Goal: Check status

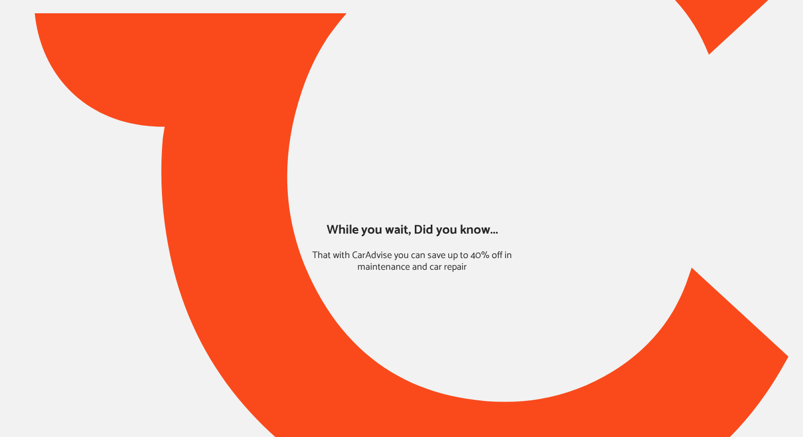
type input "*****"
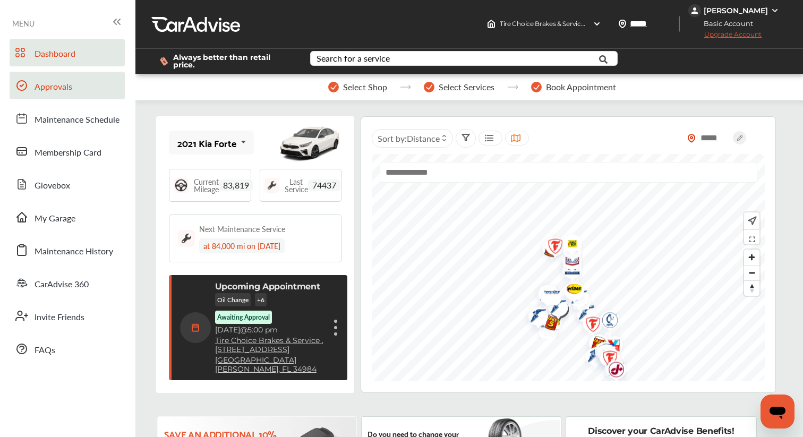
click at [73, 91] on link "Approvals" at bounding box center [67, 86] width 115 height 28
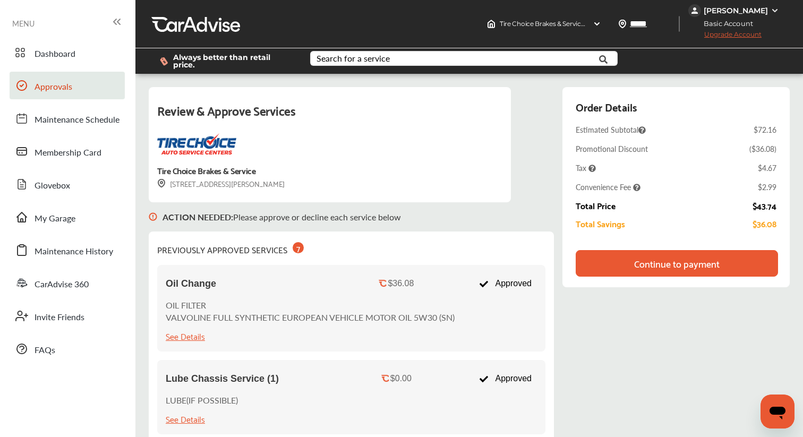
click at [640, 258] on div "Continue to payment" at bounding box center [677, 263] width 86 height 11
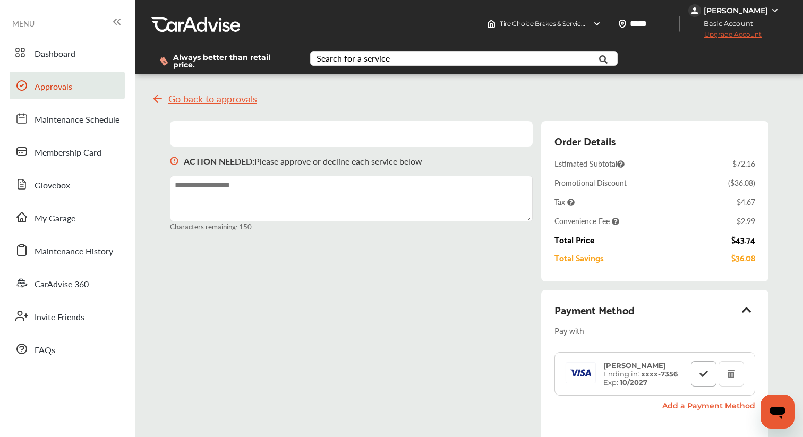
click at [702, 370] on icon at bounding box center [704, 373] width 10 height 7
